Goal: Find specific page/section: Find specific page/section

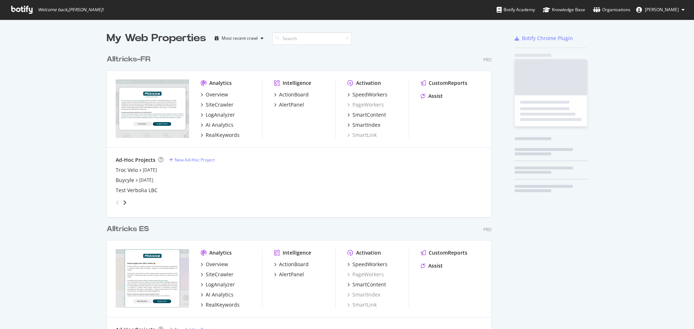
scroll to position [805, 385]
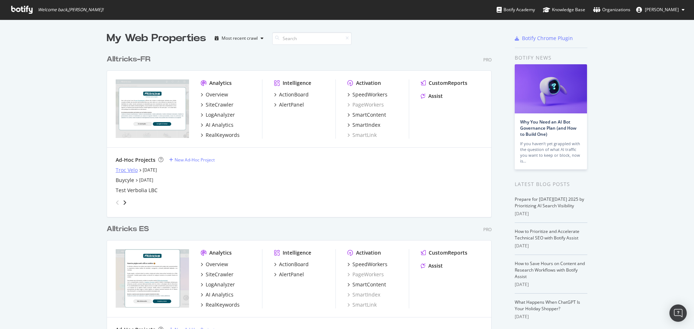
click at [130, 173] on div "Troc Velo" at bounding box center [127, 170] width 22 height 7
